Goal: Information Seeking & Learning: Learn about a topic

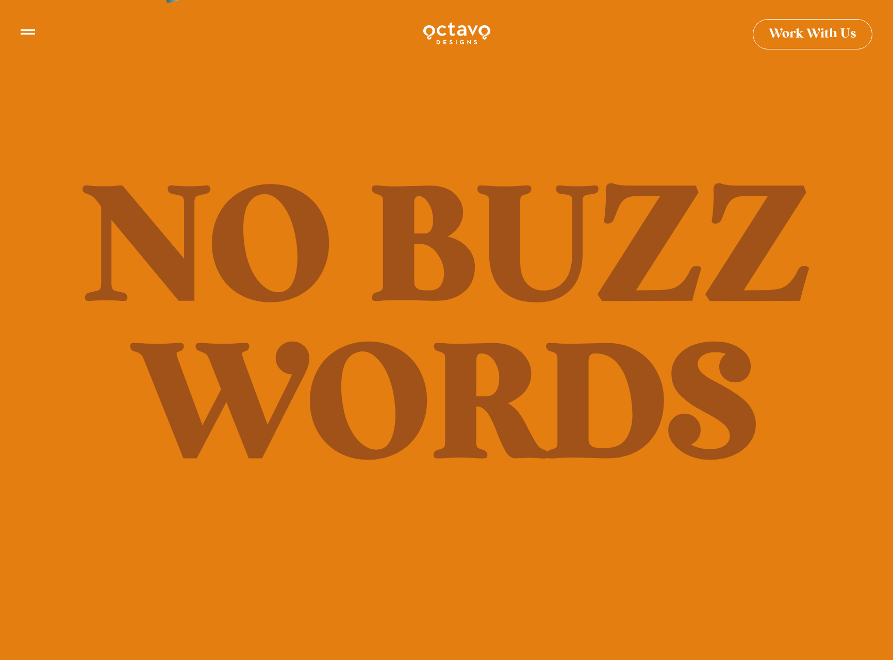
click at [25, 31] on icon at bounding box center [28, 28] width 14 height 14
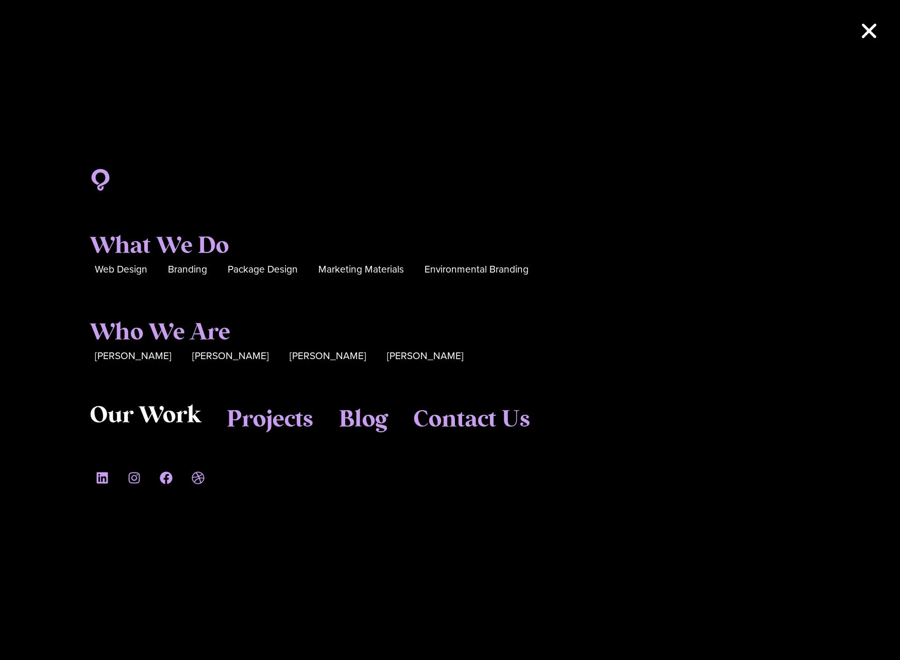
click at [150, 408] on span "Our Work" at bounding box center [145, 416] width 111 height 28
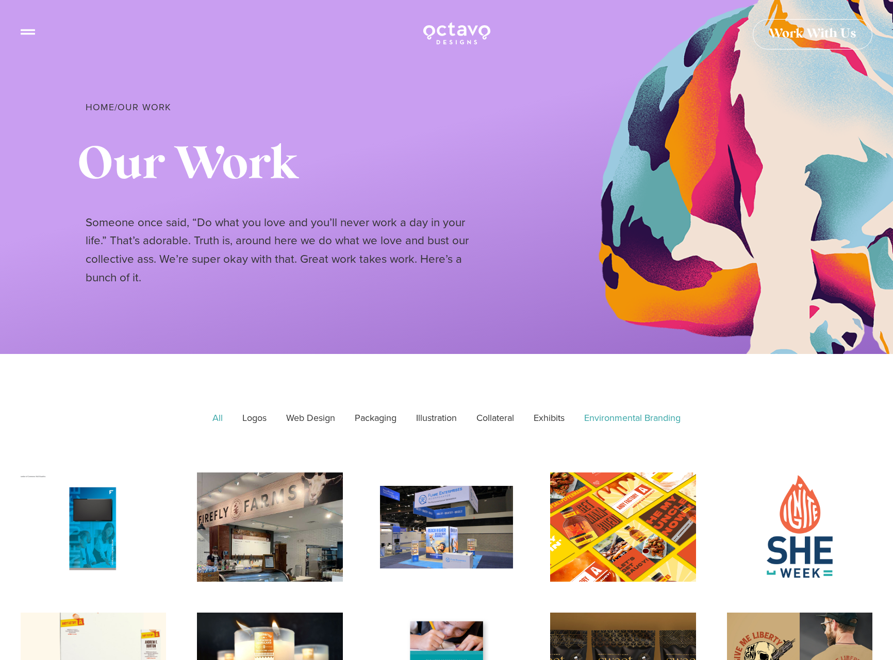
click at [634, 418] on link "Environmental Branding" at bounding box center [632, 419] width 111 height 26
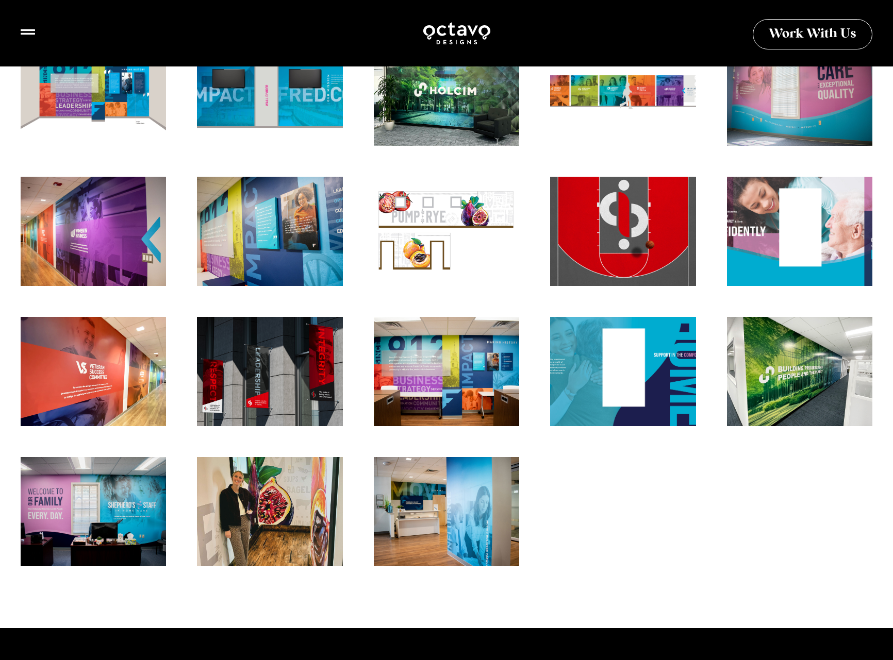
scroll to position [575, 0]
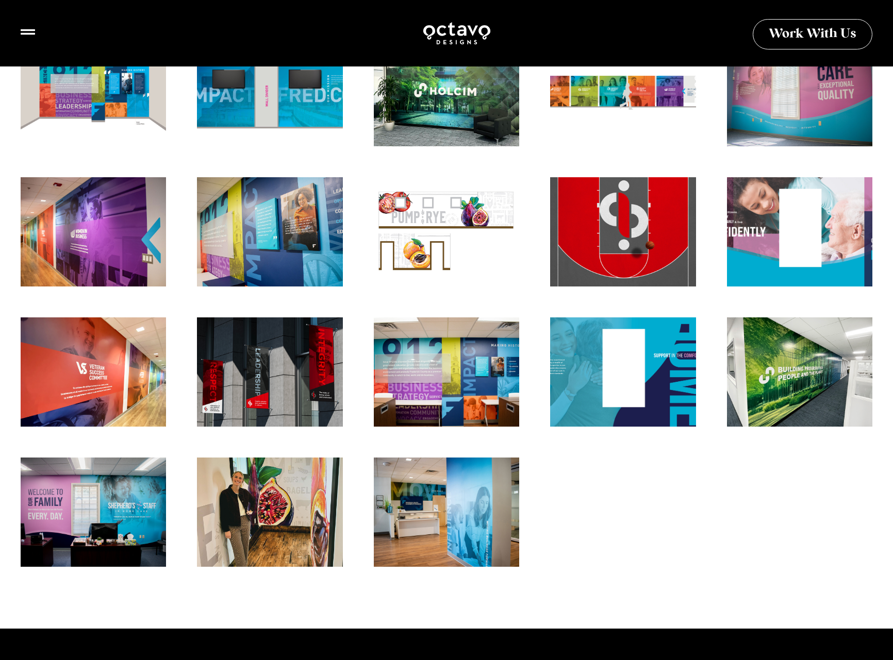
click at [449, 370] on div "Environmental Branding, Frederick County Chamber of Commerce" at bounding box center [446, 377] width 160 height 120
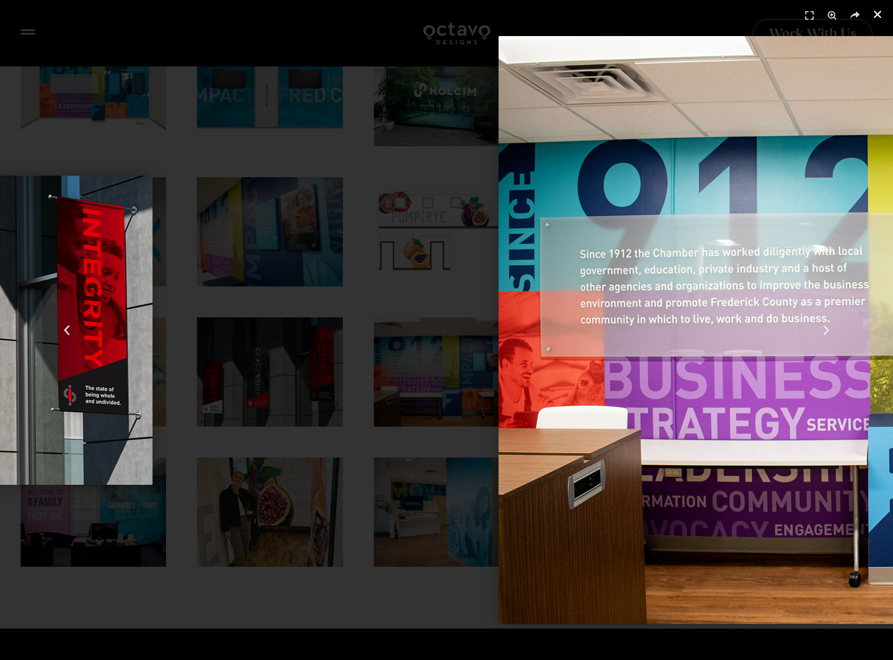
click at [876, 13] on use "Close (Esc)" at bounding box center [877, 14] width 7 height 7
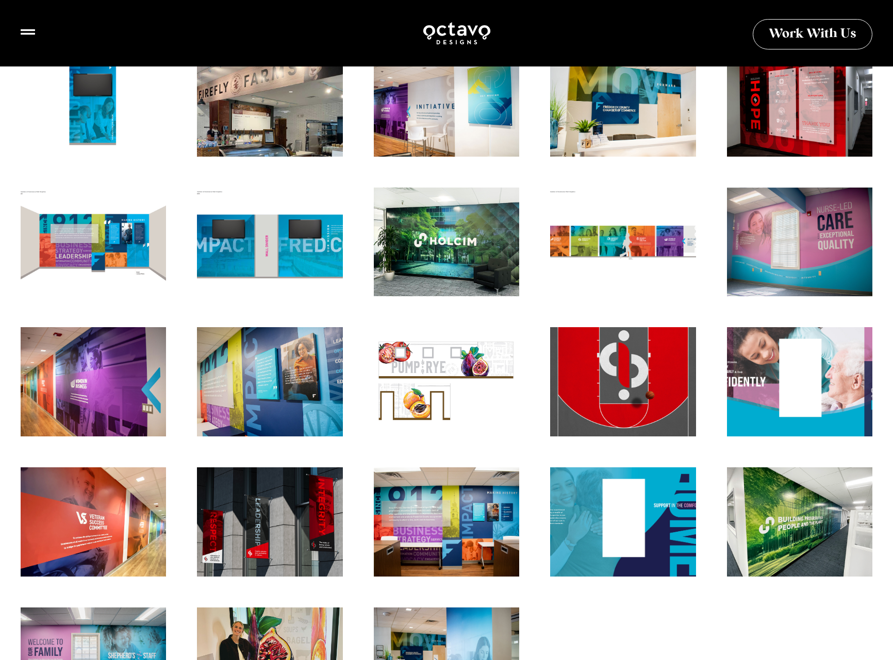
scroll to position [427, 0]
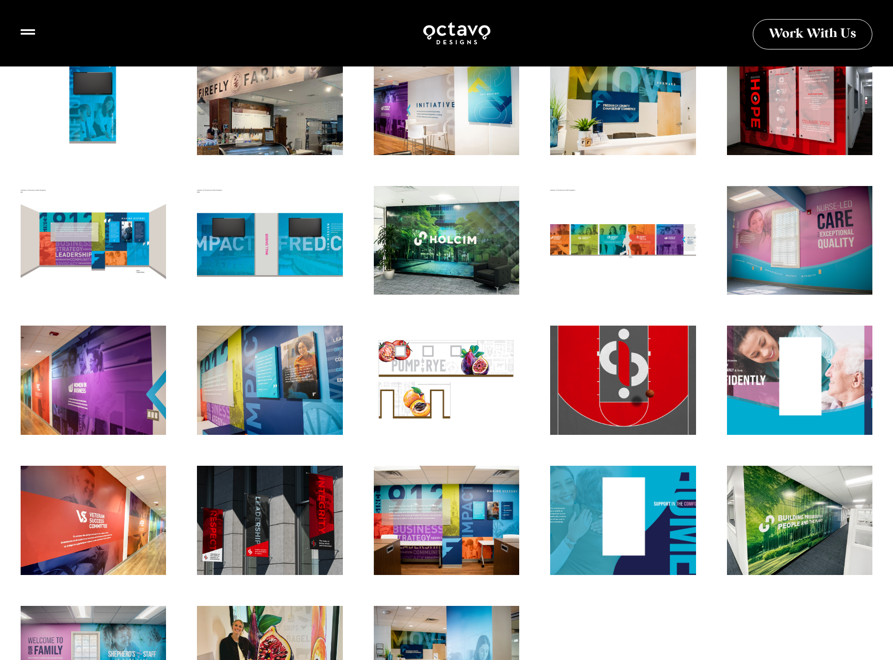
click at [76, 371] on div "Environmental Branding, Frederick County Chamber of Commerce" at bounding box center [93, 386] width 160 height 120
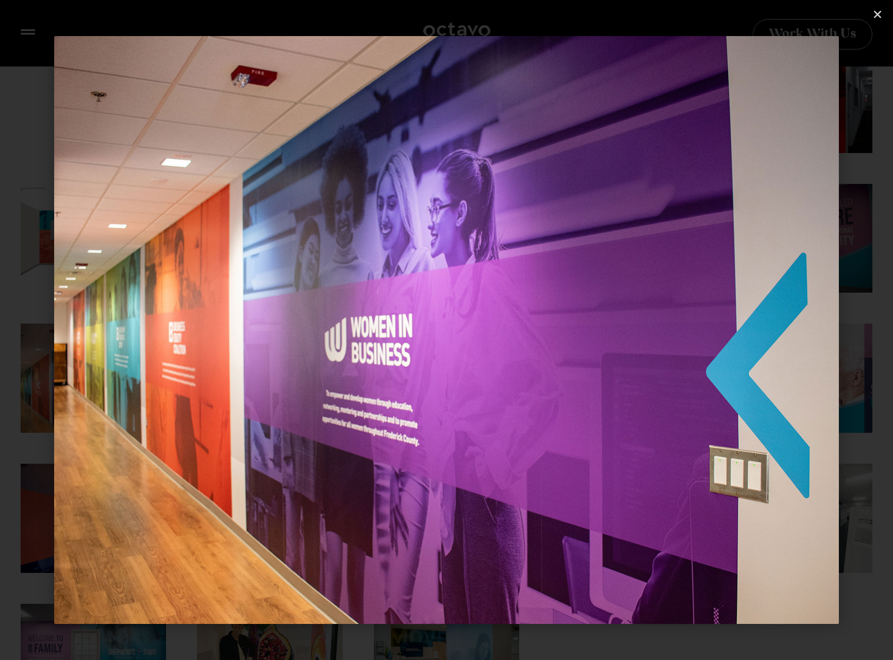
scroll to position [422, 0]
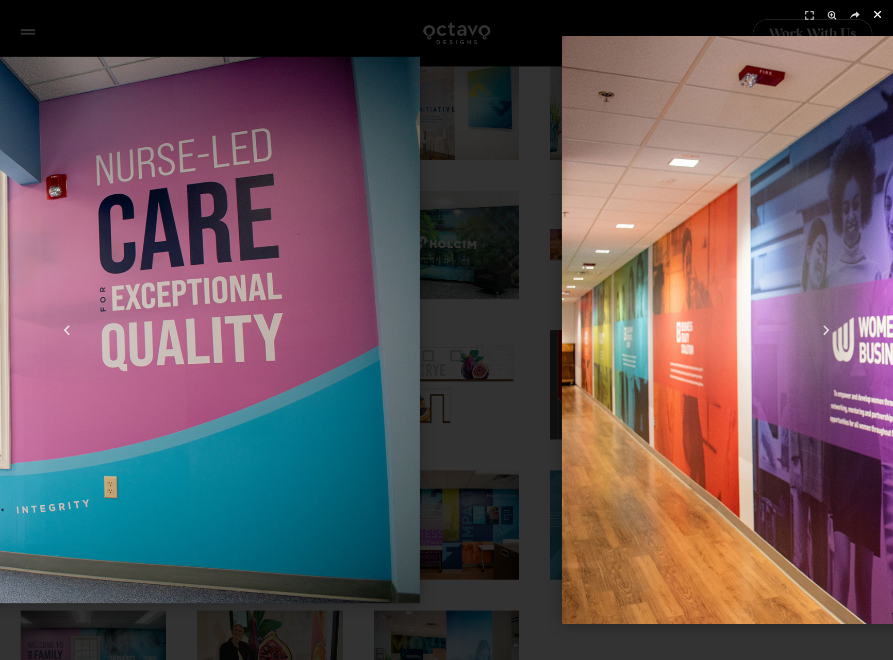
click at [876, 11] on icon "Close (Esc)" at bounding box center [877, 14] width 10 height 10
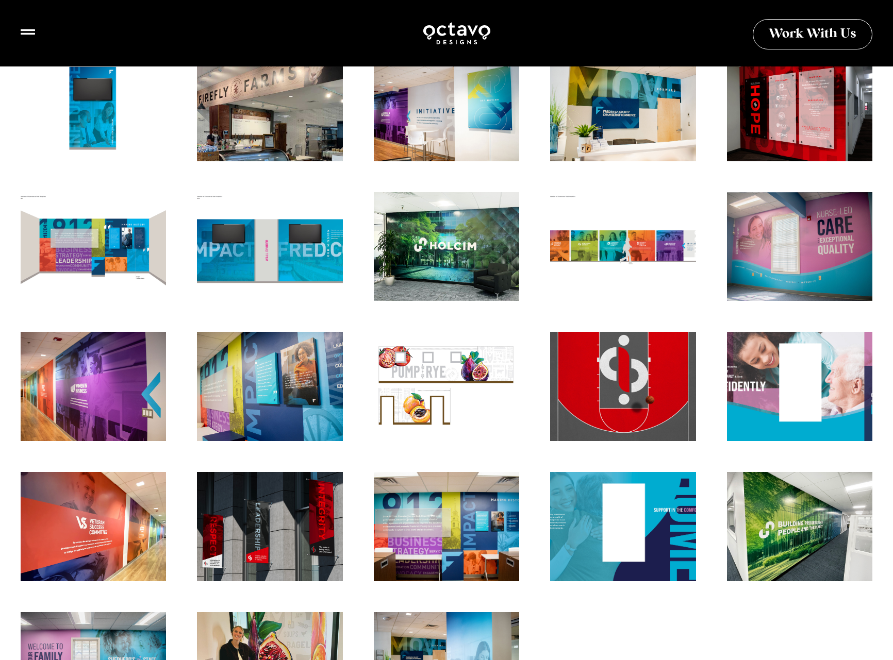
scroll to position [413, 0]
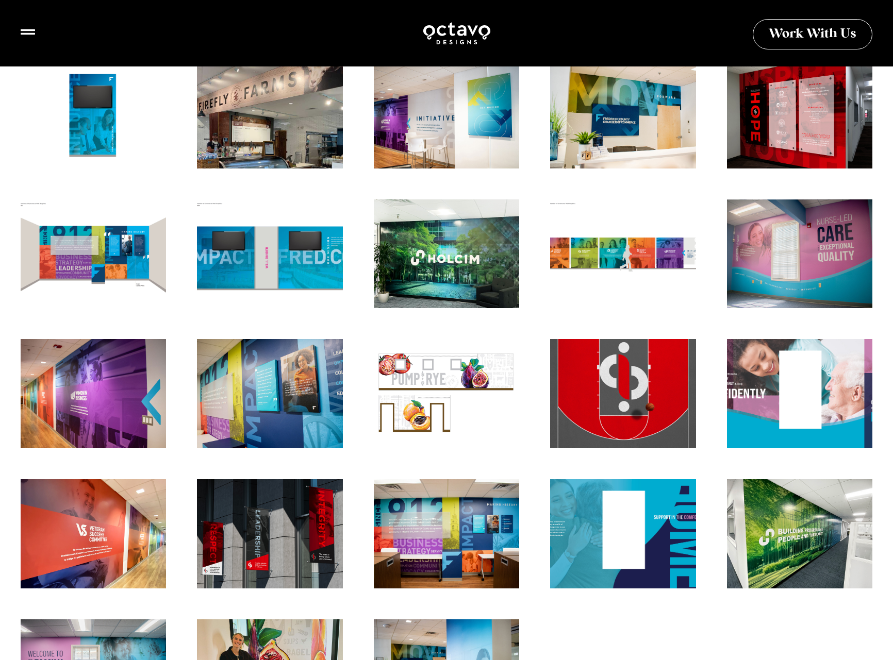
click at [439, 269] on div "Holcim Environmental Branding" at bounding box center [446, 259] width 160 height 120
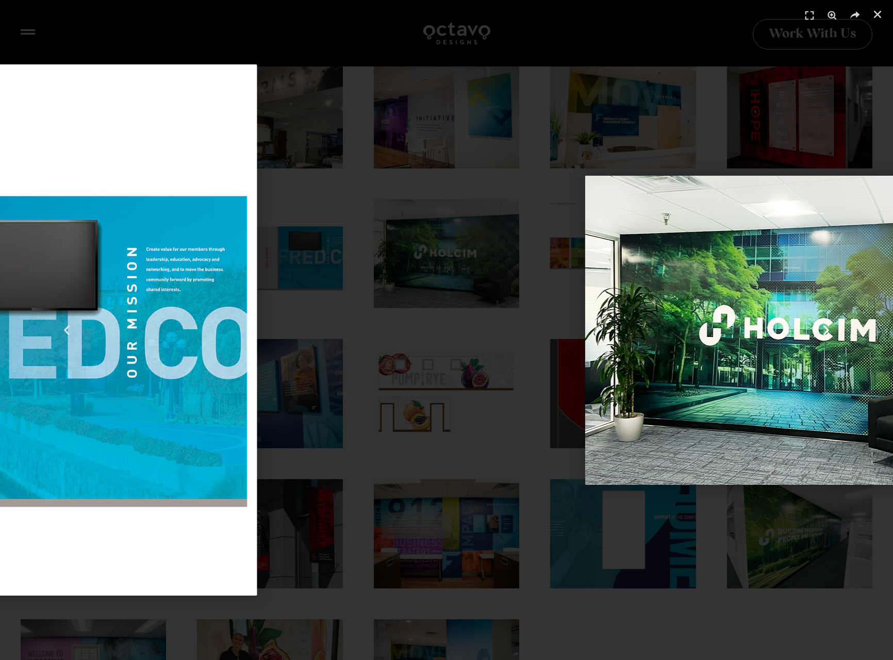
click at [770, 622] on div "Next" at bounding box center [826, 330] width 134 height 660
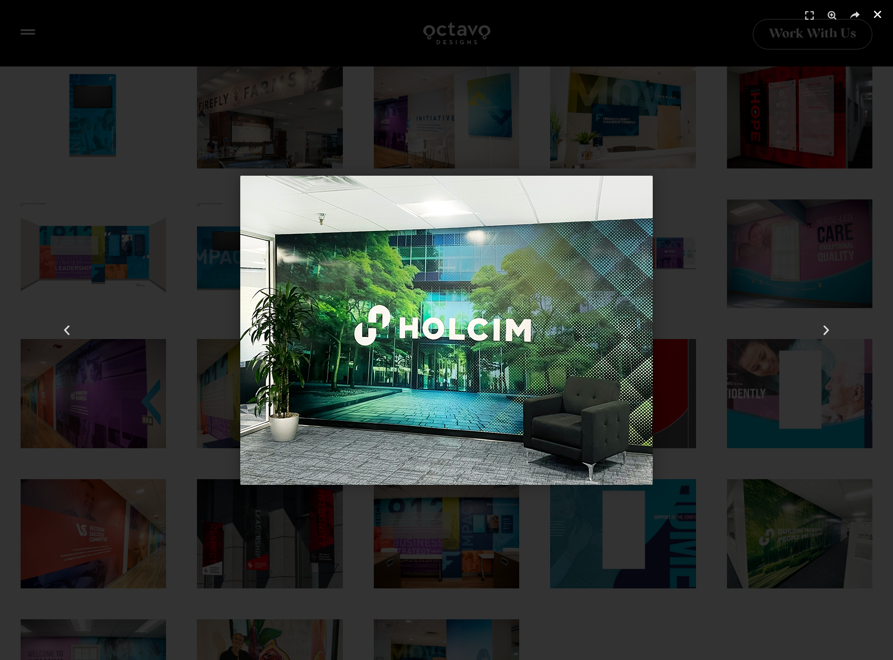
click at [879, 12] on use "Close (Esc)" at bounding box center [877, 14] width 7 height 7
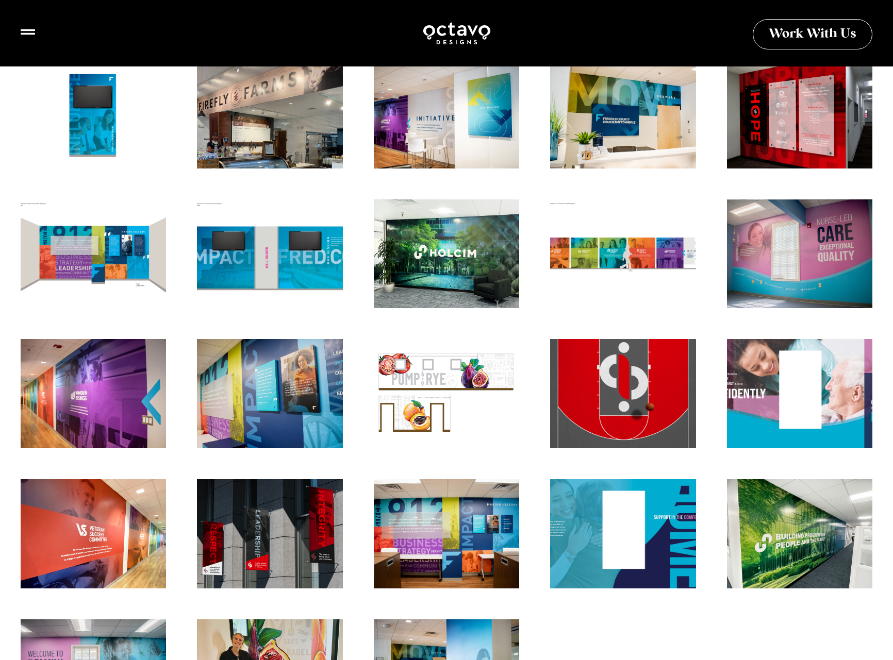
click at [800, 541] on div "Holcim Environmental Branding" at bounding box center [799, 539] width 160 height 120
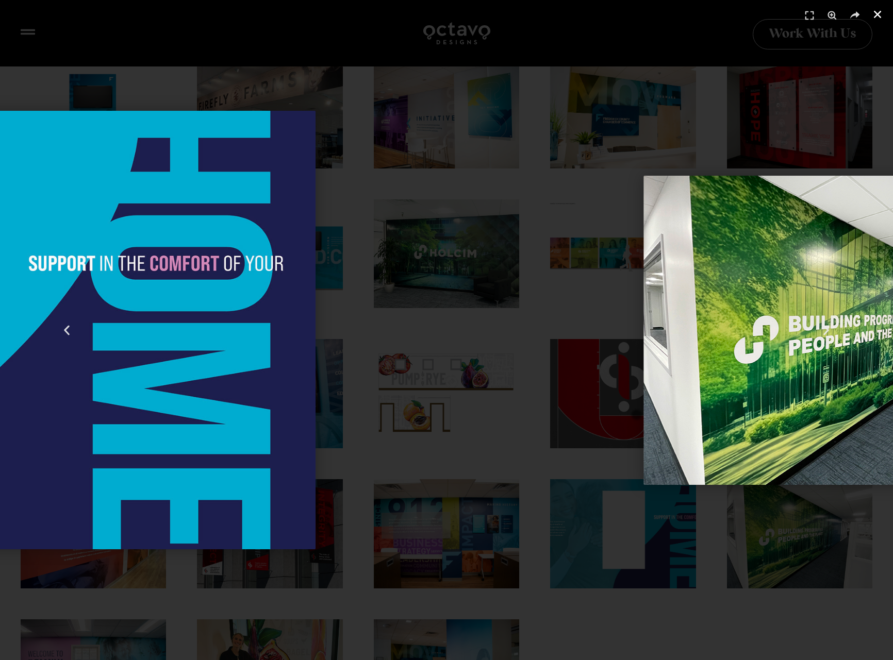
click at [878, 11] on icon "Close (Esc)" at bounding box center [877, 14] width 10 height 10
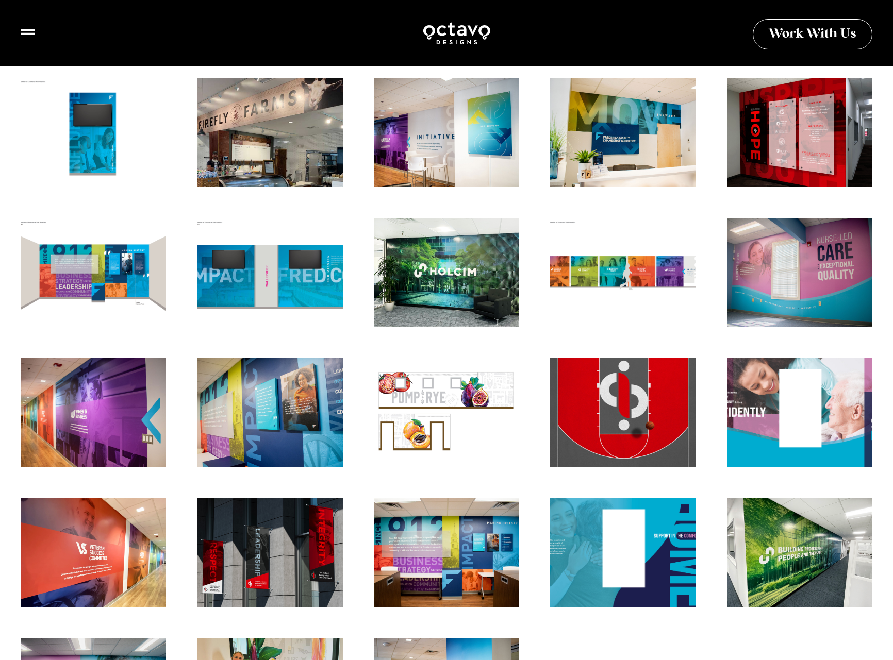
scroll to position [378, 0]
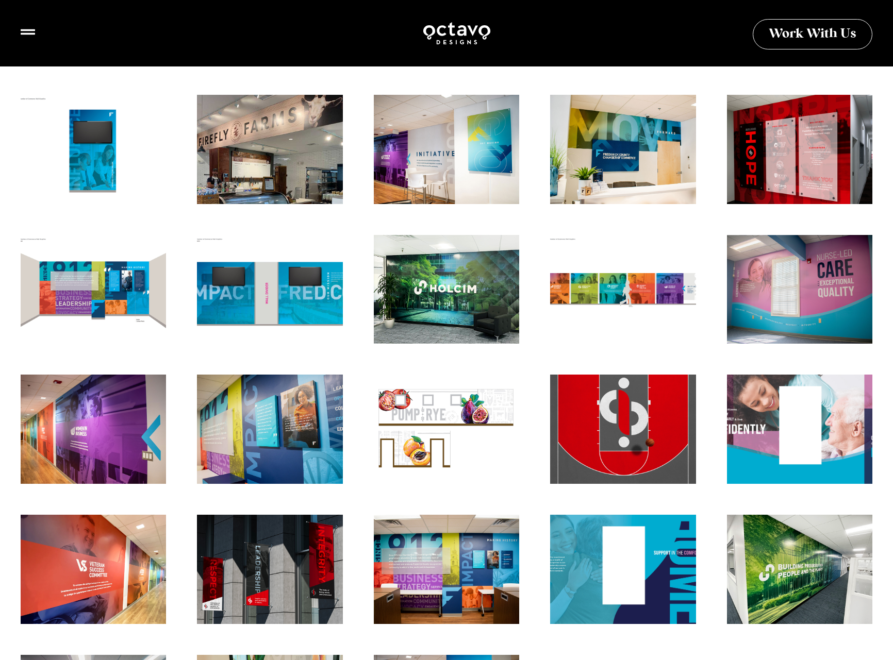
click at [818, 156] on div at bounding box center [799, 155] width 160 height 120
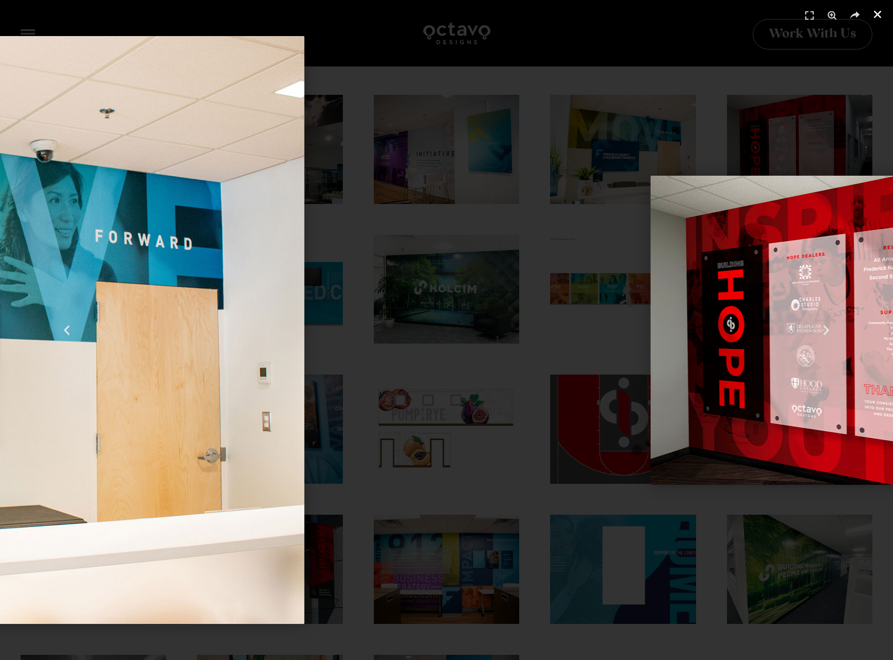
click at [878, 11] on icon "Close (Esc)" at bounding box center [877, 14] width 10 height 10
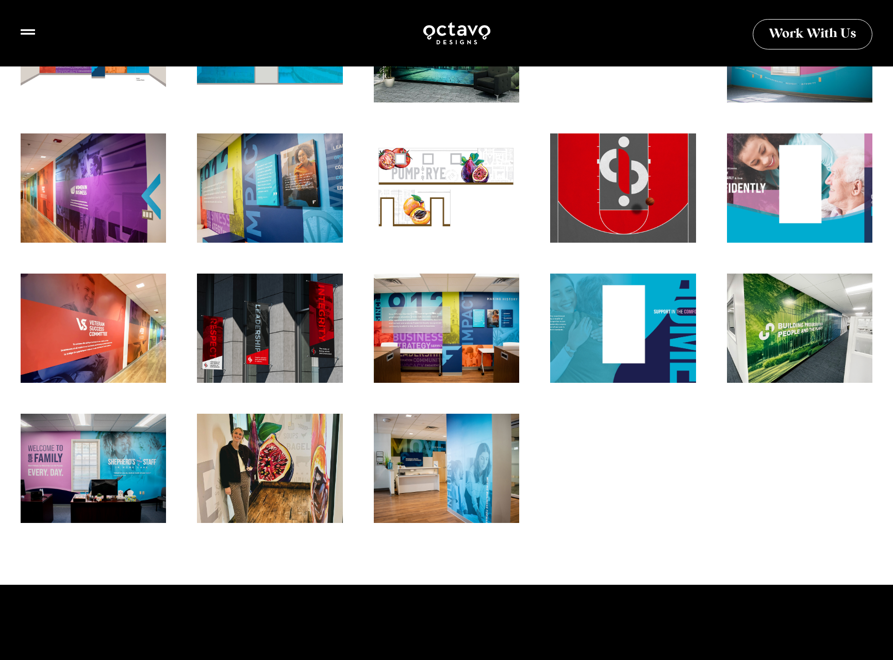
scroll to position [623, 0]
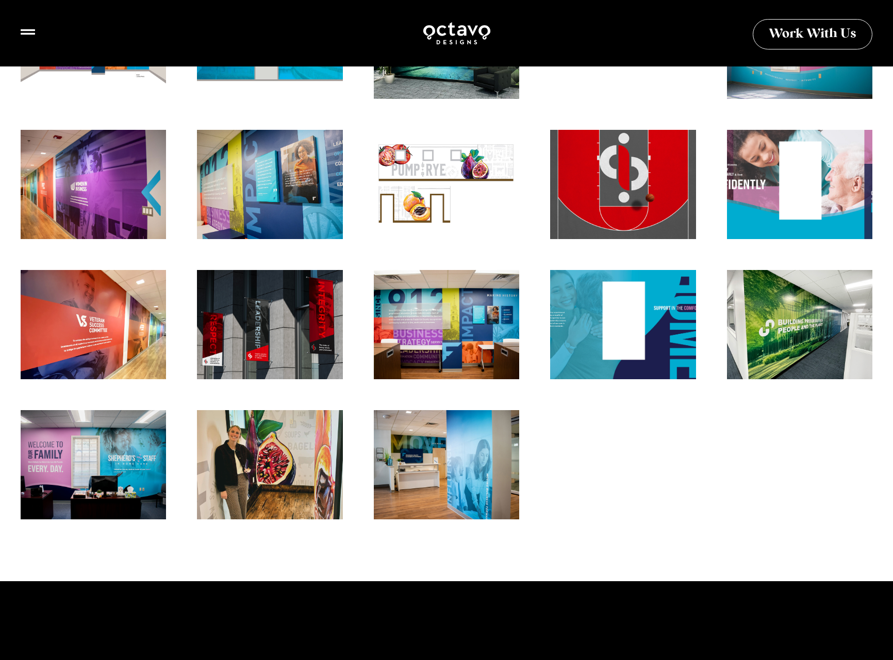
click at [282, 465] on div "Environmental Branding for Pump and Rye, located in Frederick, Maryland." at bounding box center [270, 470] width 160 height 120
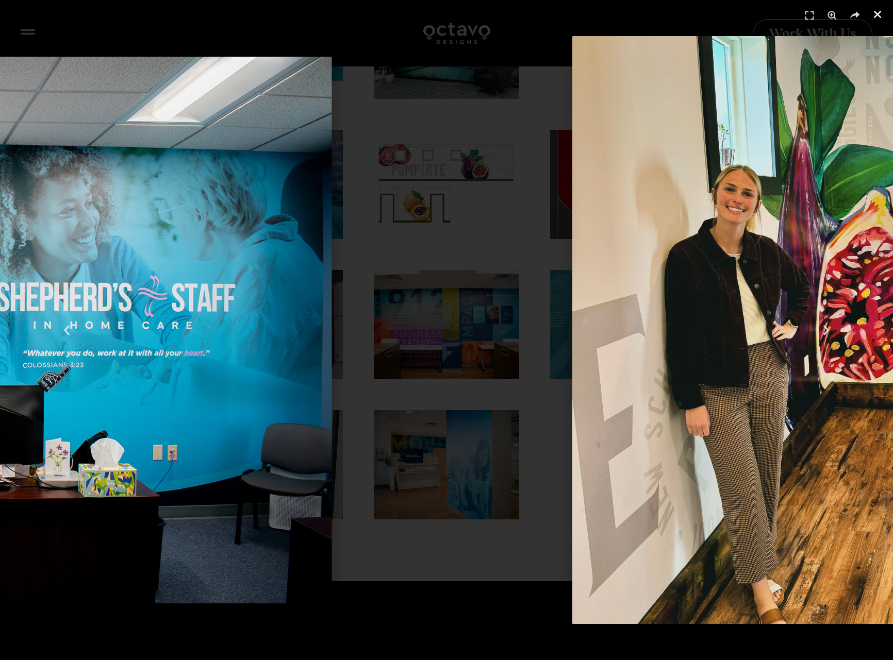
click at [875, 11] on icon "Close (Esc)" at bounding box center [877, 14] width 10 height 10
